Goal: Transaction & Acquisition: Purchase product/service

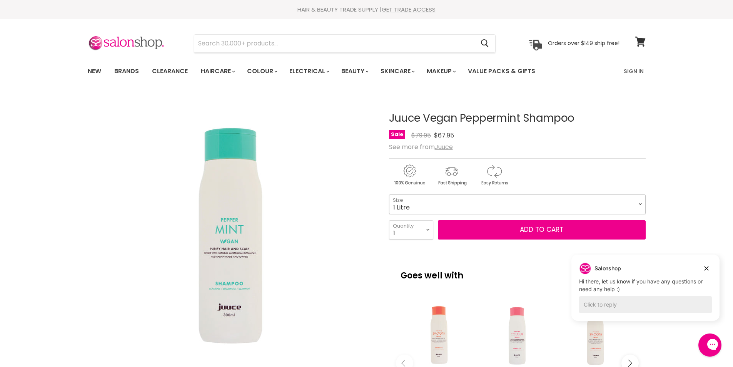
click at [455, 206] on select "300ml 1 Litre" at bounding box center [517, 203] width 257 height 19
click at [389, 194] on select "300ml 1 Litre" at bounding box center [517, 203] width 257 height 19
click at [440, 204] on select "300ml 1 Litre" at bounding box center [517, 203] width 257 height 19
click at [389, 194] on select "300ml 1 Litre" at bounding box center [517, 203] width 257 height 19
select select "1 Litre"
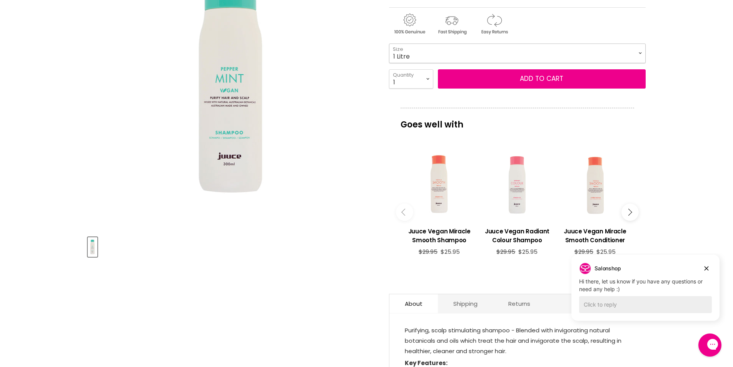
scroll to position [308, 0]
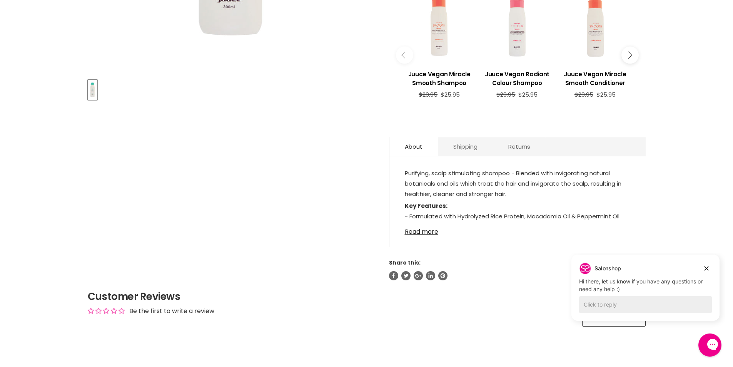
click at [473, 140] on link "Shipping" at bounding box center [465, 146] width 55 height 19
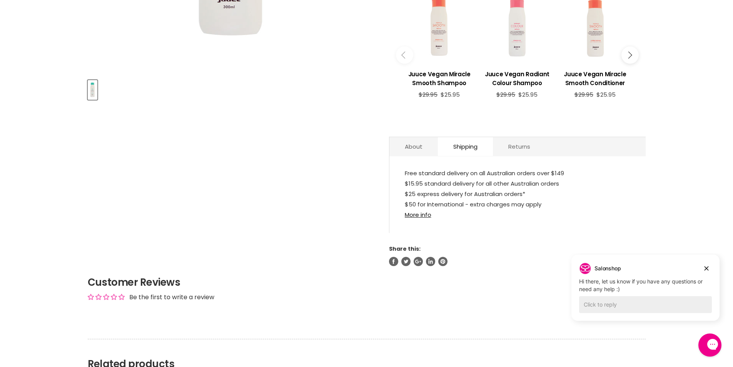
click at [522, 149] on link "Returns" at bounding box center [519, 146] width 53 height 19
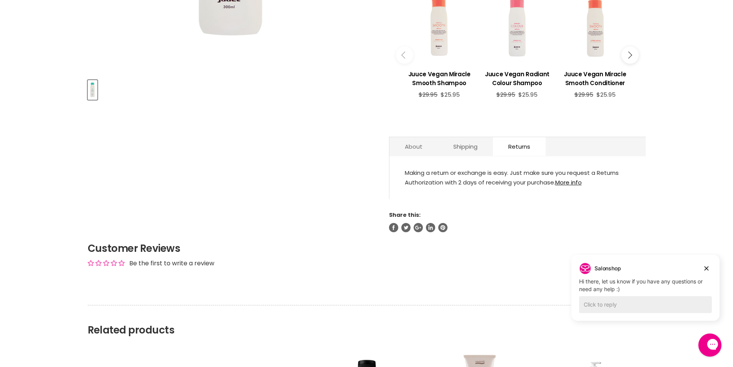
click at [419, 155] on link "About" at bounding box center [413, 146] width 48 height 19
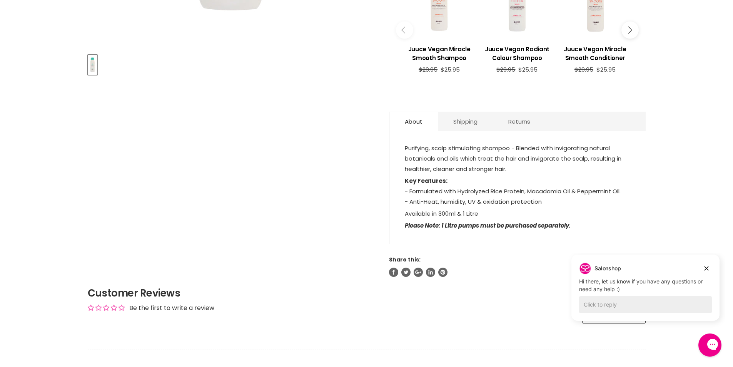
scroll to position [346, 0]
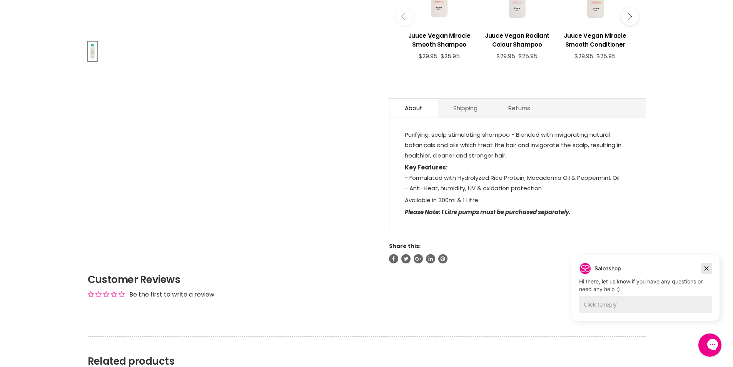
click at [704, 267] on icon "Dismiss campaign" at bounding box center [707, 268] width 8 height 9
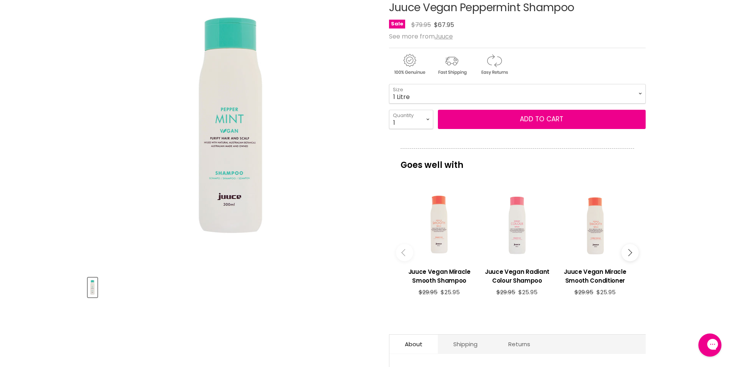
scroll to position [0, 0]
